Goal: Transaction & Acquisition: Purchase product/service

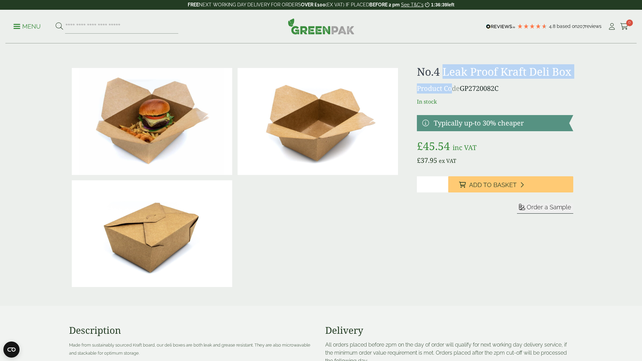
drag, startPoint x: 447, startPoint y: 69, endPoint x: 453, endPoint y: 96, distance: 28.1
click at [453, 96] on div "No.4 Leak Proof Kraft Deli Box Product Code GP2720082C In stock Typically up-to…" at bounding box center [495, 177] width 156 height 225
click at [453, 94] on p "Product Code GP2720082C" at bounding box center [495, 89] width 156 height 10
drag, startPoint x: 485, startPoint y: 99, endPoint x: 451, endPoint y: 74, distance: 42.0
click at [451, 74] on div "No.4 Leak Proof Kraft Deli Box Product Code GP2720082C In stock Typically up-to…" at bounding box center [495, 177] width 156 height 225
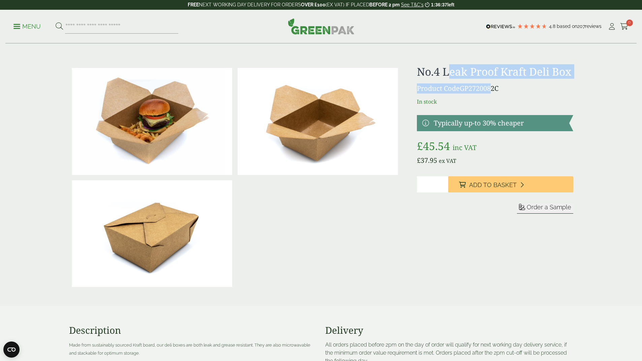
click at [451, 74] on h1 "No.4 Leak Proof Kraft Deli Box" at bounding box center [495, 71] width 156 height 13
drag, startPoint x: 471, startPoint y: 96, endPoint x: 470, endPoint y: 101, distance: 5.1
click at [470, 101] on div "No.4 Leak Proof Kraft Deli Box Product Code GP2720082C In stock Typically up-to…" at bounding box center [495, 177] width 156 height 225
click at [470, 94] on p "Product Code GP2720082C" at bounding box center [495, 89] width 156 height 10
drag, startPoint x: 484, startPoint y: 98, endPoint x: 477, endPoint y: 62, distance: 37.4
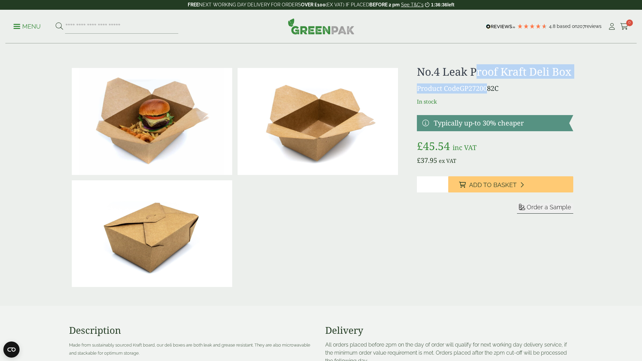
click at [477, 66] on div "No.4 Leak Proof Kraft Deli Box Product Code GP2720082C In stock Typically up-to…" at bounding box center [495, 177] width 156 height 225
drag, startPoint x: 476, startPoint y: 62, endPoint x: 475, endPoint y: 73, distance: 10.8
